Goal: Task Accomplishment & Management: Manage account settings

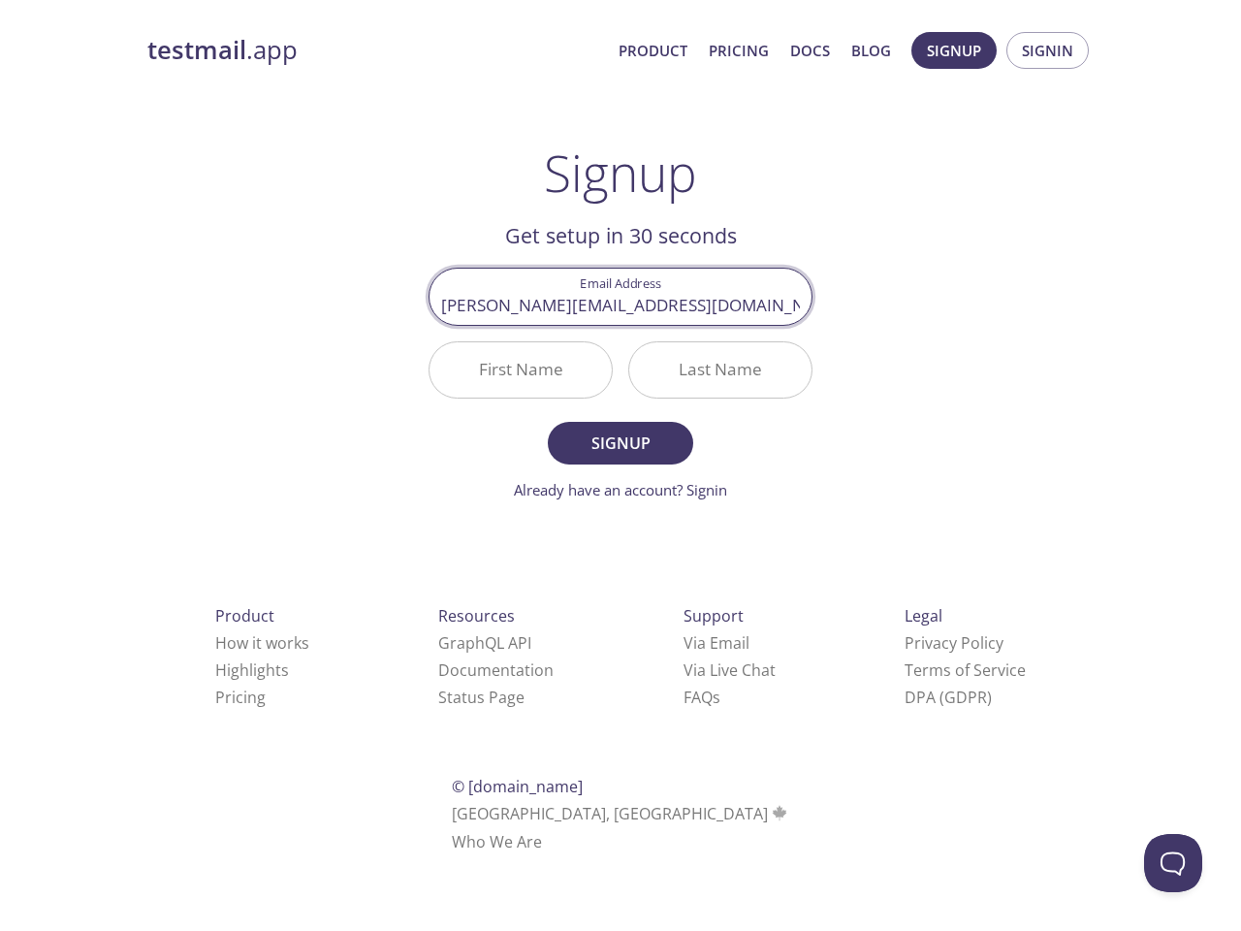
click at [620, 392] on div "Last Name" at bounding box center [720, 369] width 200 height 73
click at [954, 50] on span "Signup" at bounding box center [954, 50] width 54 height 25
click at [1047, 50] on span "Signin" at bounding box center [1047, 50] width 51 height 25
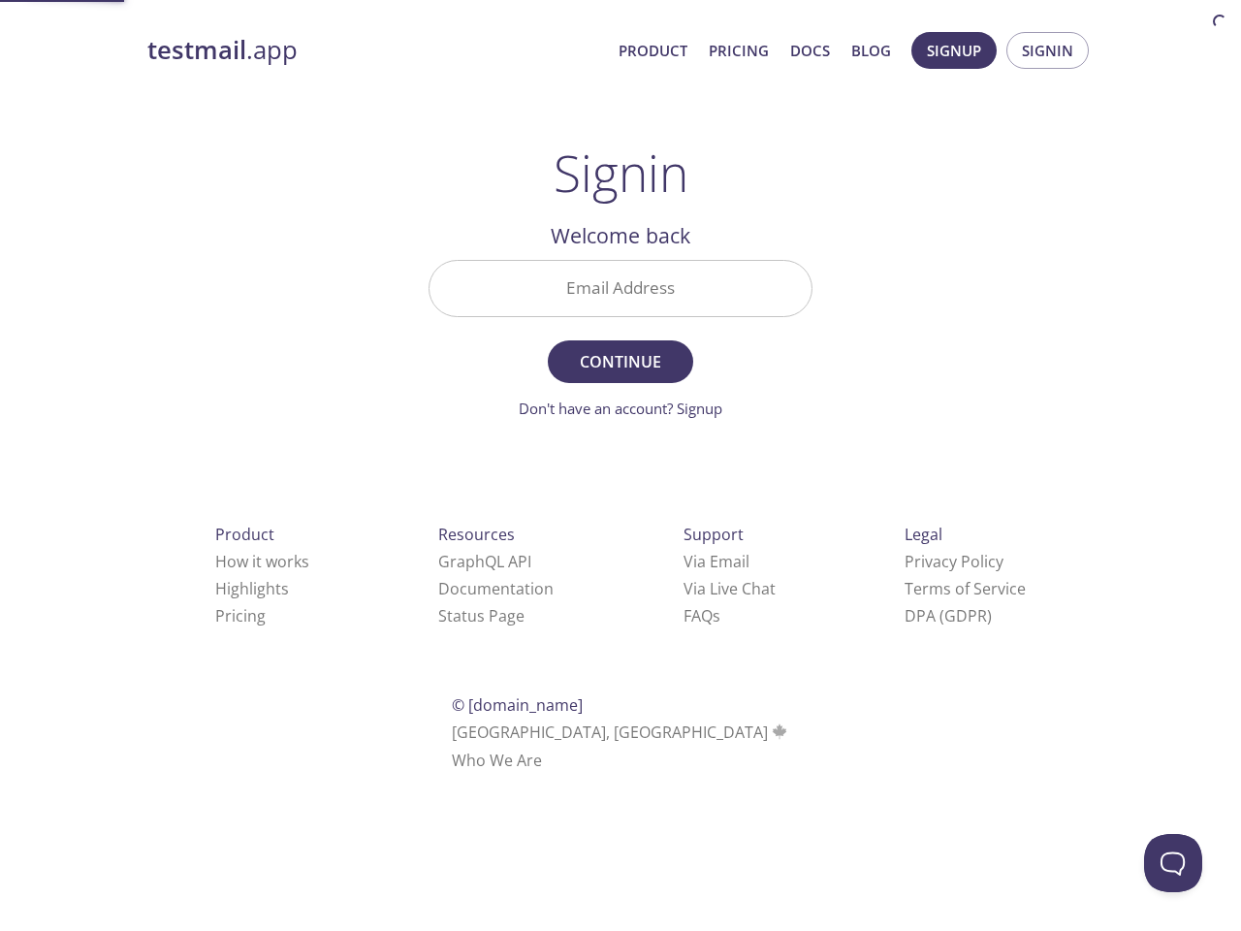
click at [620, 296] on input "Email Address" at bounding box center [620, 288] width 382 height 55
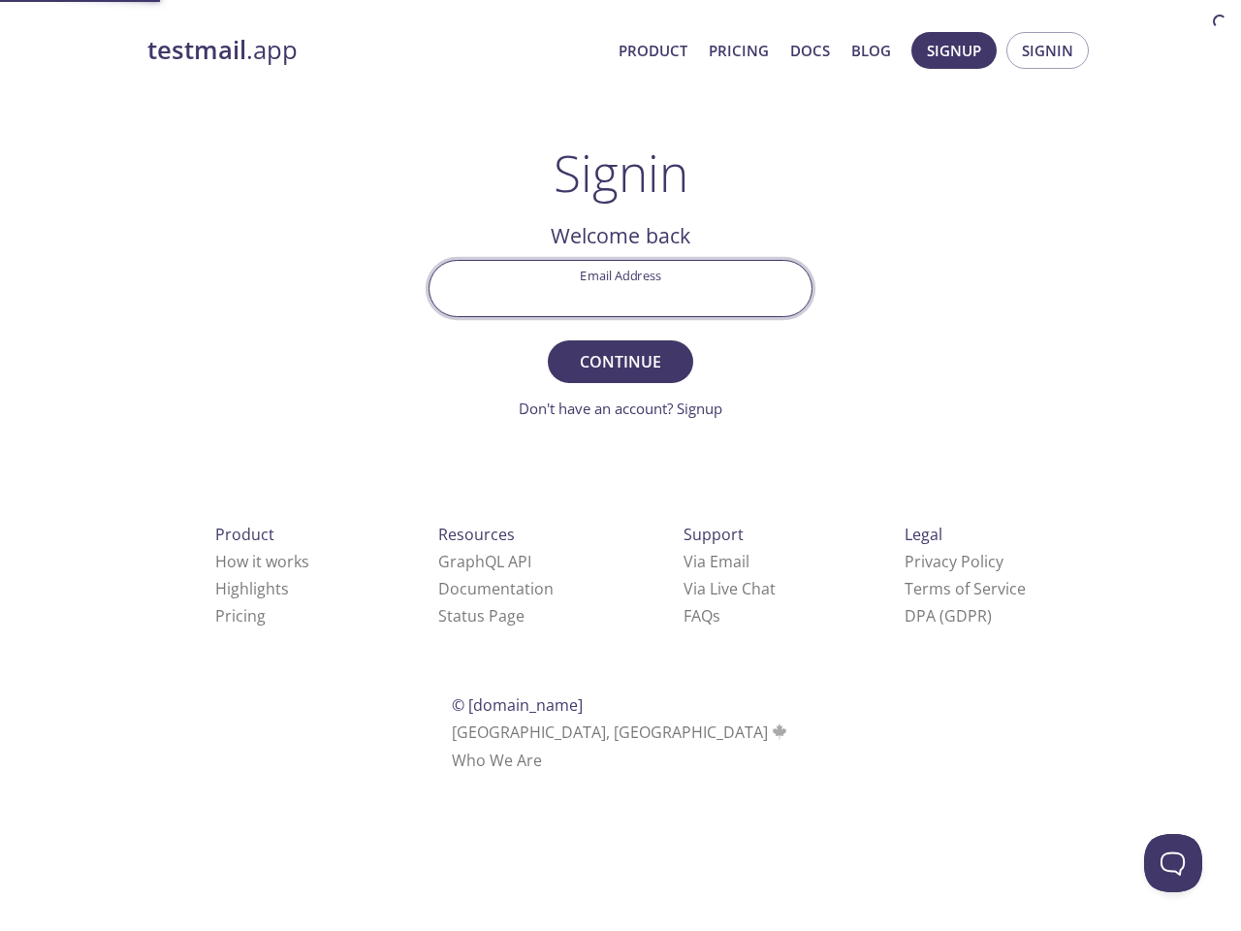
click at [521, 369] on form "Email Address Continue Don't have an account? Signup" at bounding box center [620, 340] width 384 height 160
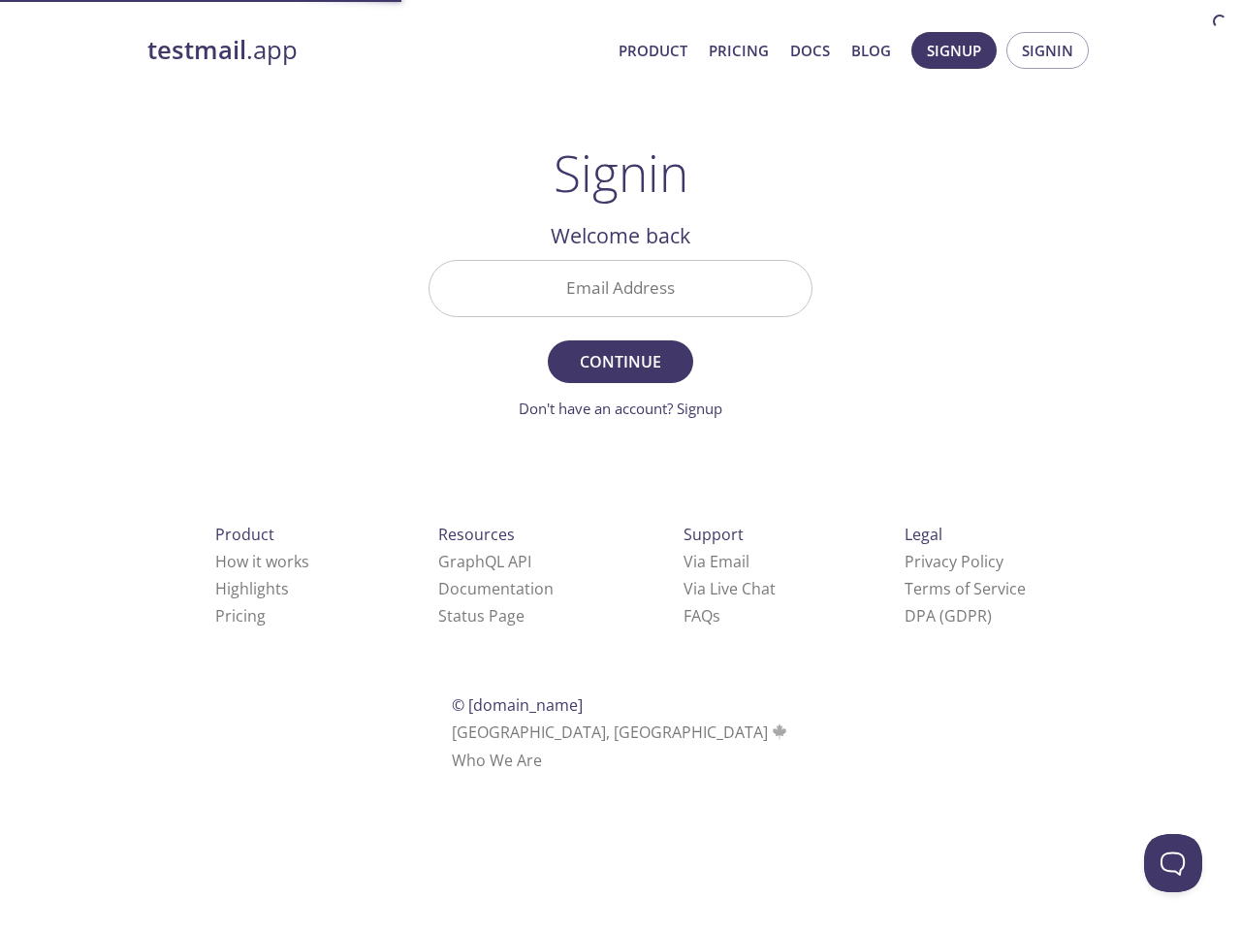
click at [720, 369] on form "Email Address Continue Don't have an account? Signup" at bounding box center [620, 340] width 384 height 160
click at [652, 643] on div "Support Via Email Via Live Chat FAQ s" at bounding box center [729, 575] width 154 height 171
click at [591, 670] on div "Product How it works Highlights Pricing Resources GraphQL API Documentation Sta…" at bounding box center [620, 647] width 1008 height 362
click at [564, 697] on html "testmail .app Product Pricing Docs Blog Signup Signin Signin Welcome back Email…" at bounding box center [620, 398] width 1241 height 797
click at [1173, 863] on button "Open Beacon popover" at bounding box center [1173, 863] width 58 height 58
